Goal: Task Accomplishment & Management: Manage account settings

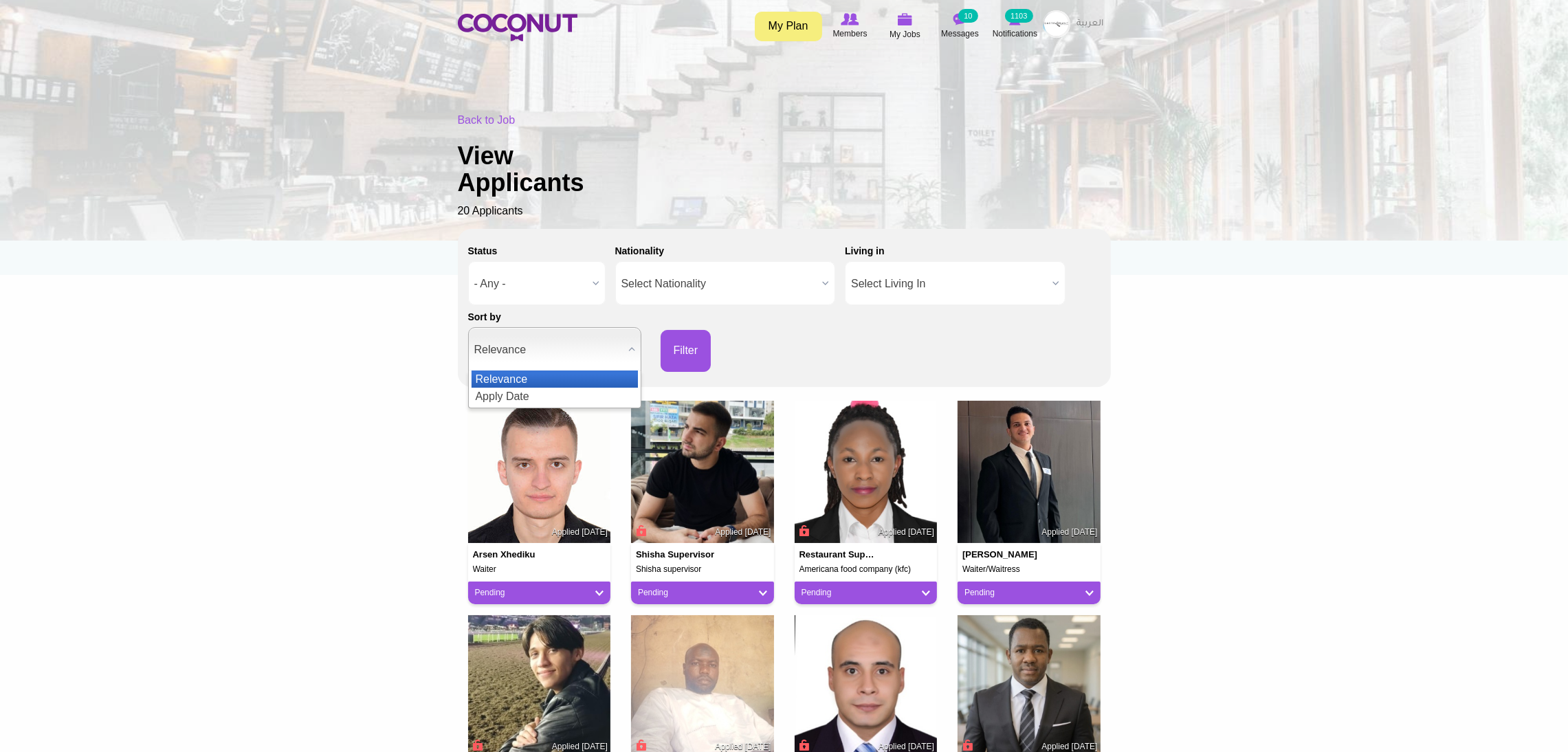
click at [609, 346] on span "Relevance" at bounding box center [548, 350] width 148 height 44
click at [518, 399] on li "Apply Date" at bounding box center [554, 396] width 167 height 17
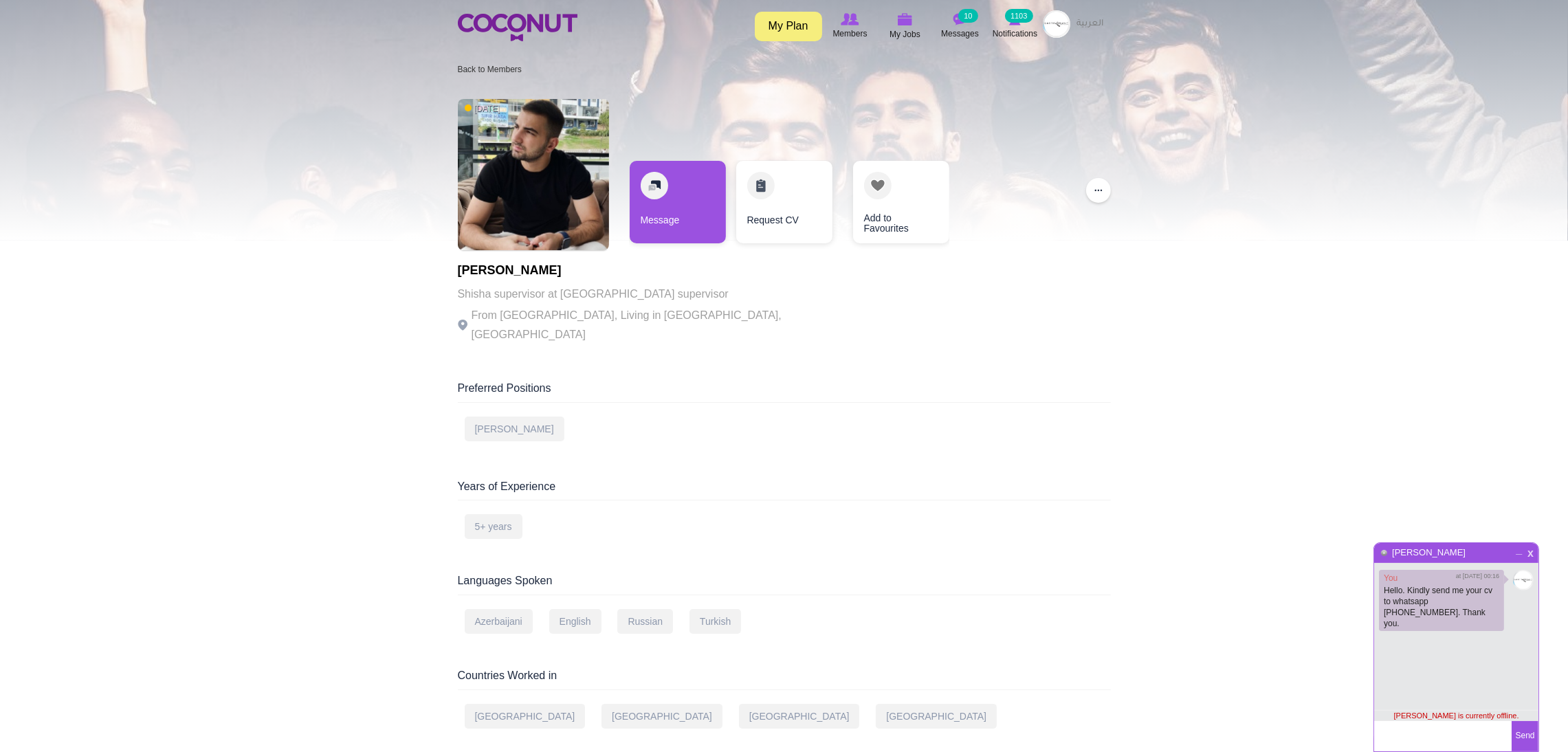
click at [1530, 548] on span "x" at bounding box center [1530, 552] width 12 height 10
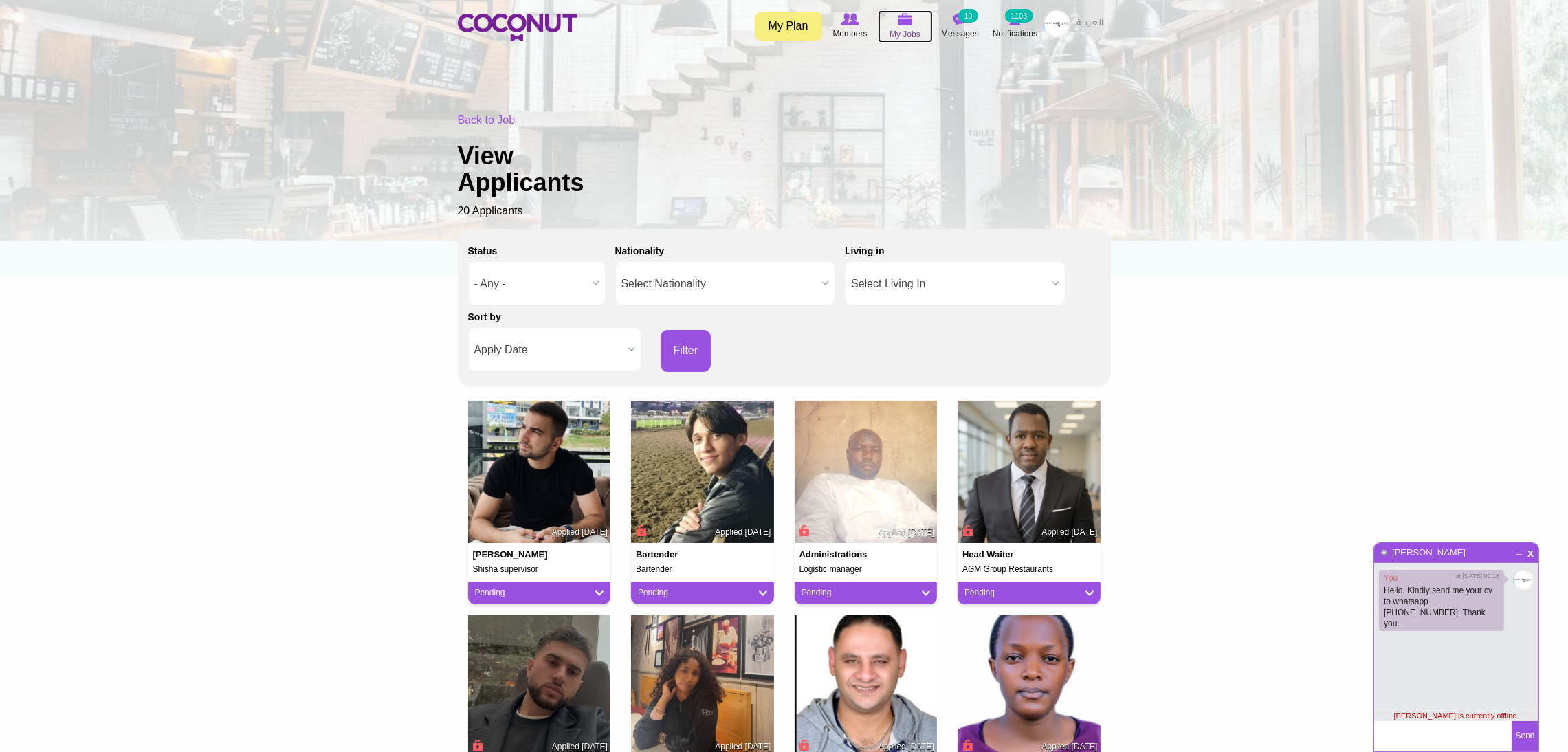
click at [906, 27] on span "My Jobs" at bounding box center [905, 34] width 31 height 14
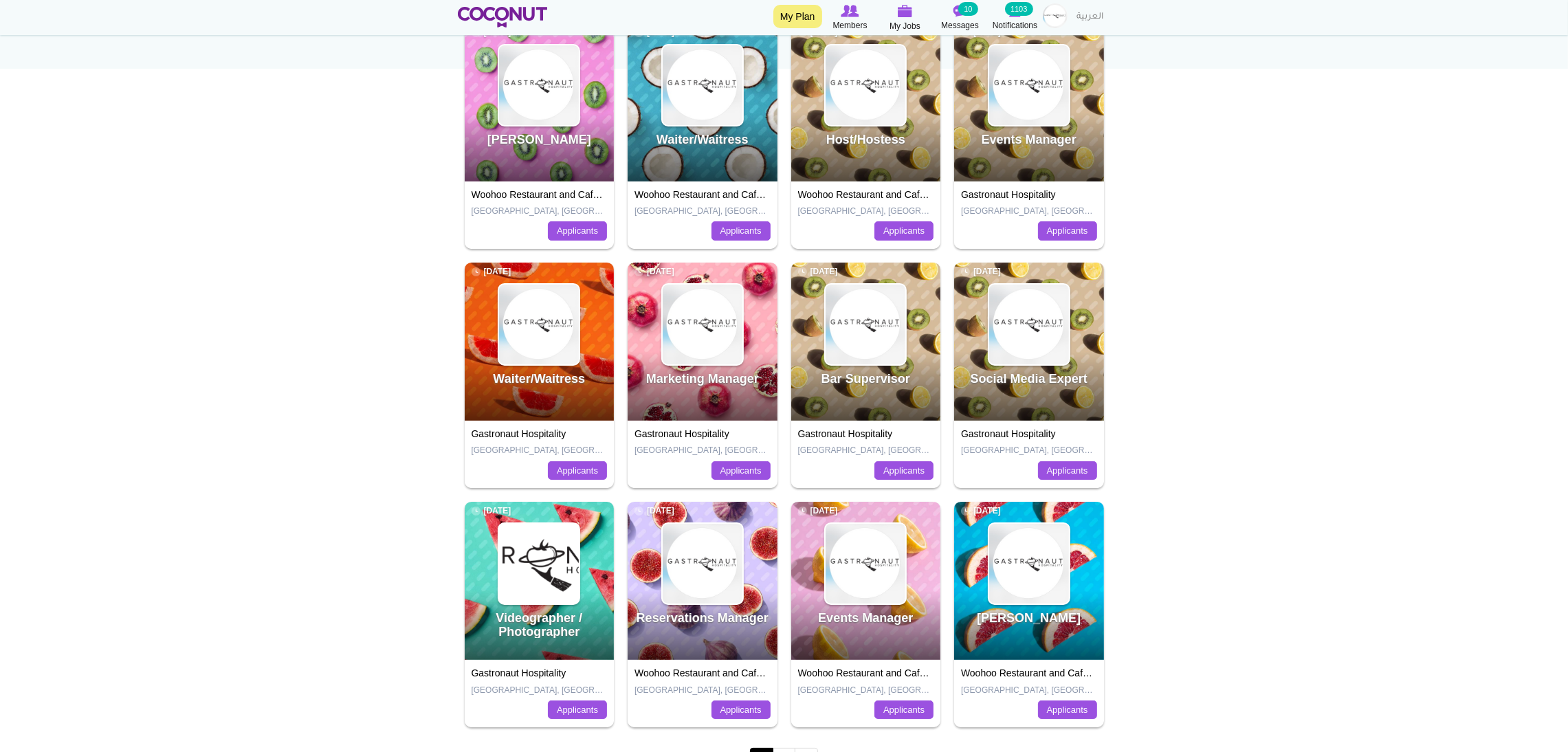
scroll to position [309, 0]
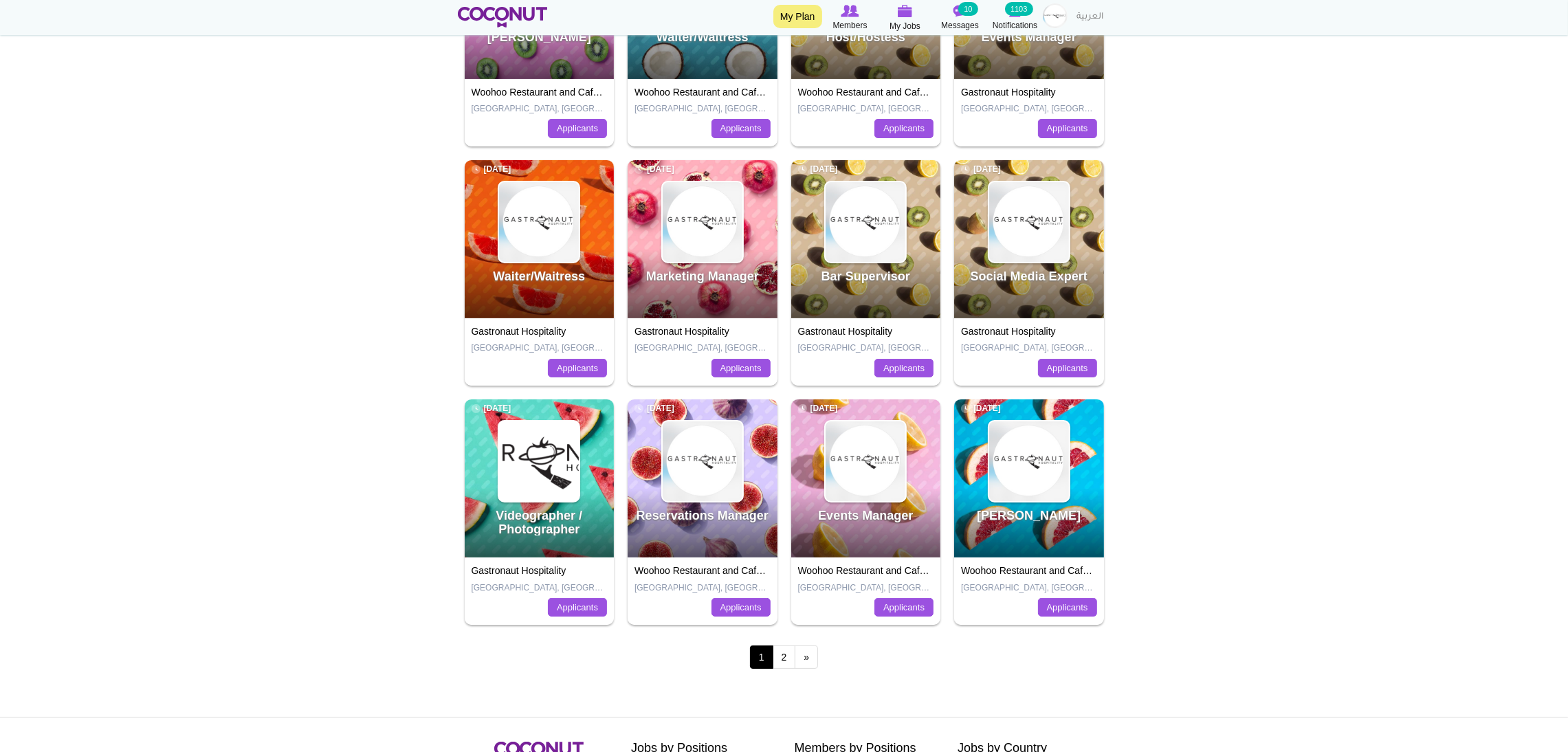
click at [1029, 507] on div "Shisha Waiter 2 months ago" at bounding box center [1029, 478] width 150 height 158
click at [1027, 521] on link "[PERSON_NAME]" at bounding box center [1029, 515] width 104 height 14
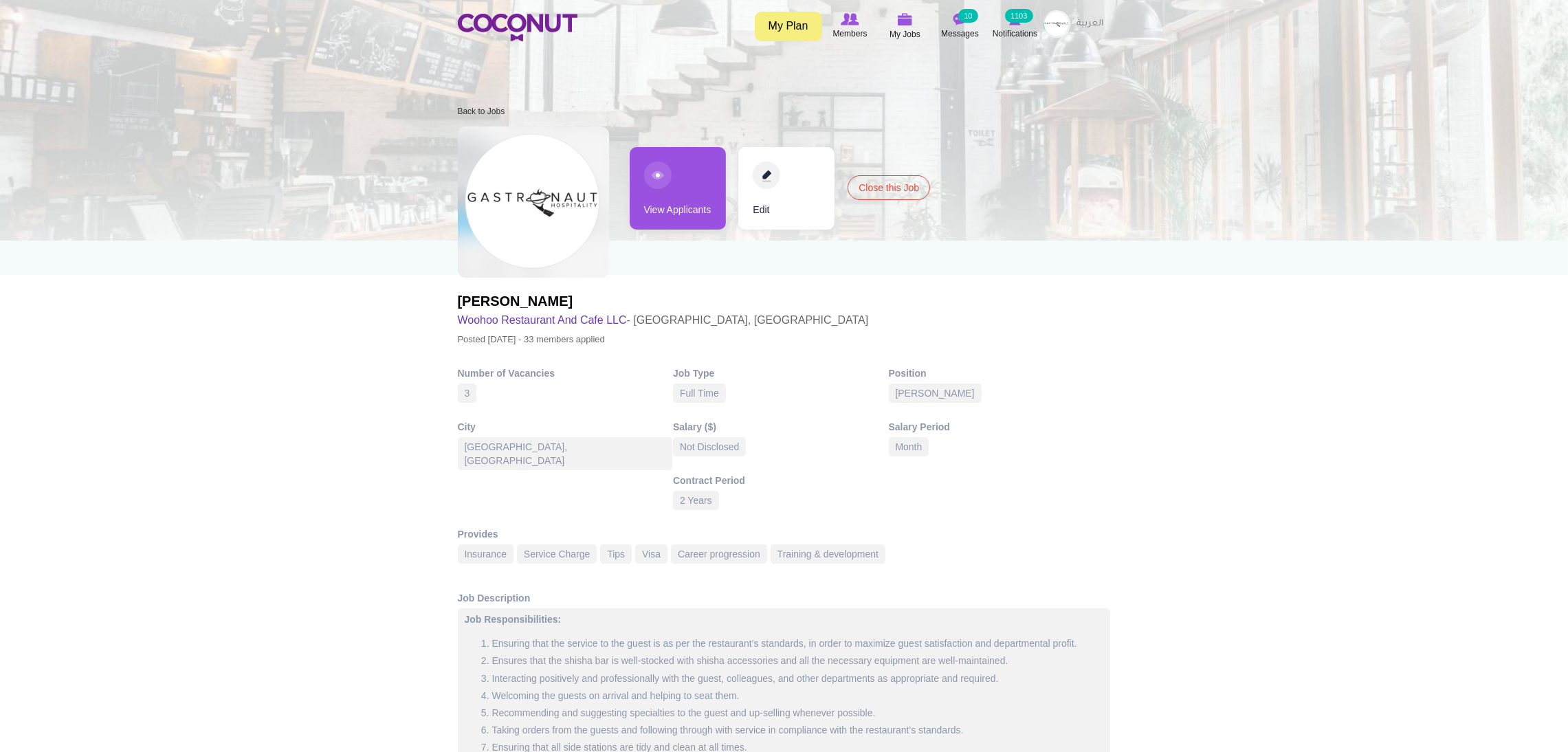
click at [679, 172] on link "View Applicants" at bounding box center [678, 188] width 96 height 83
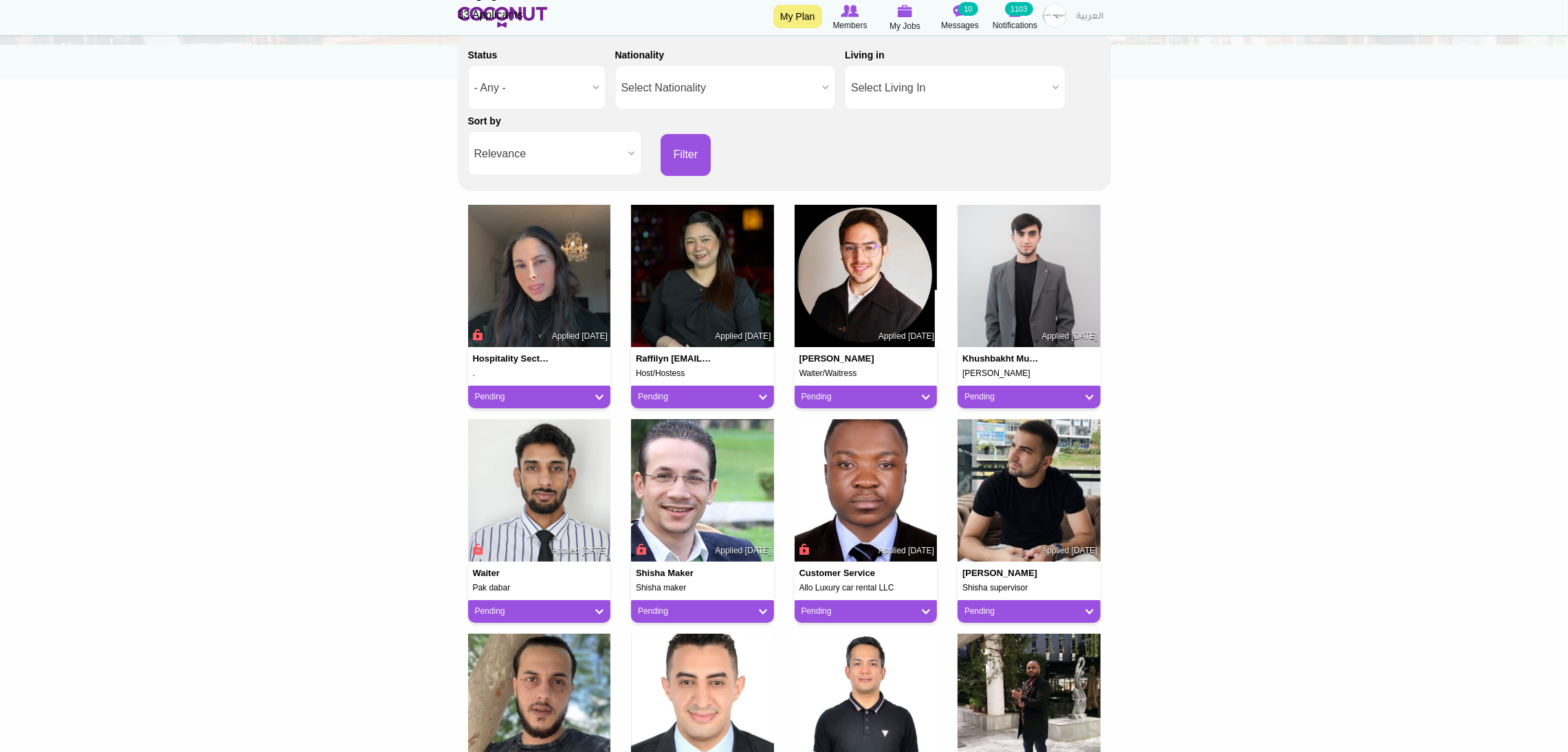
scroll to position [206, 0]
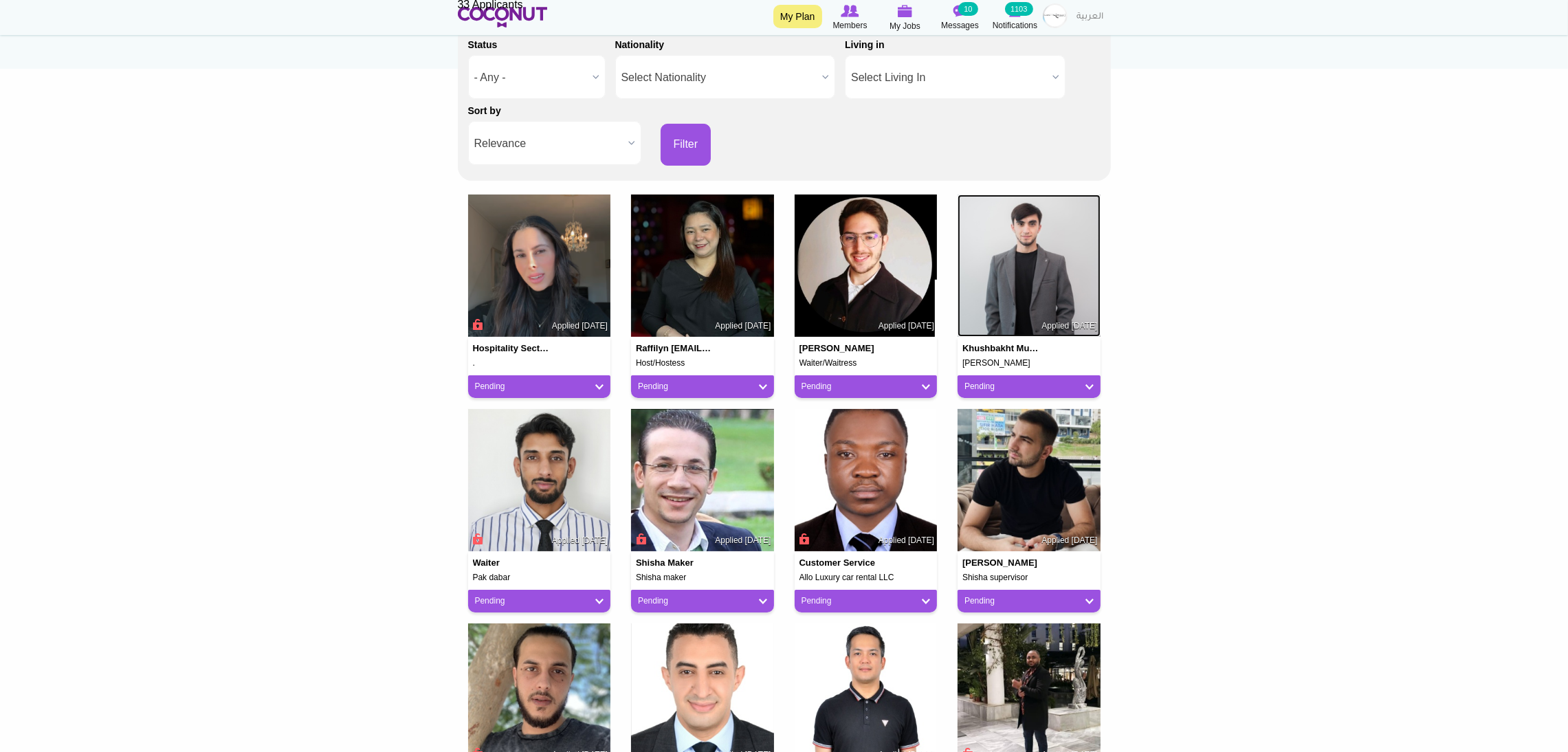
click at [1059, 260] on img at bounding box center [1029, 266] width 143 height 143
